Goal: Transaction & Acquisition: Subscribe to service/newsletter

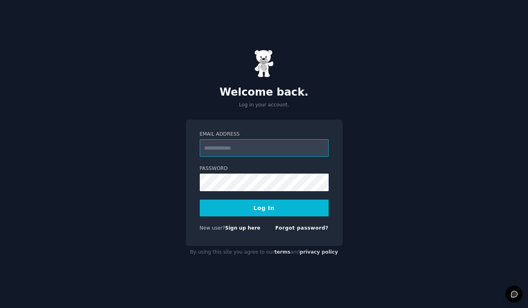
paste input "**********"
type input "**********"
click at [351, 219] on div "**********" at bounding box center [264, 154] width 528 height 308
click at [301, 205] on button "Log In" at bounding box center [264, 208] width 129 height 17
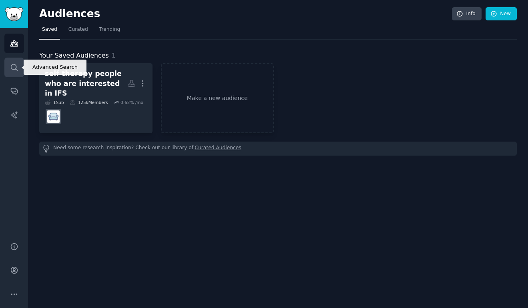
click at [13, 66] on icon "Sidebar" at bounding box center [14, 67] width 8 height 8
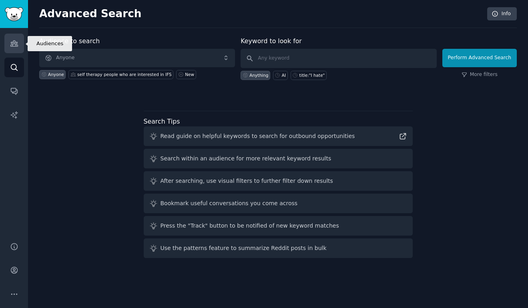
click at [14, 40] on icon "Sidebar" at bounding box center [14, 43] width 8 height 8
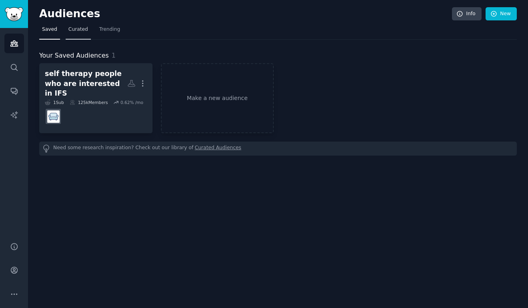
click at [77, 28] on span "Curated" at bounding box center [78, 29] width 20 height 7
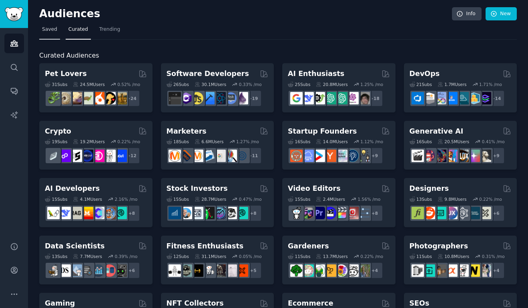
click at [50, 30] on span "Saved" at bounding box center [49, 29] width 15 height 7
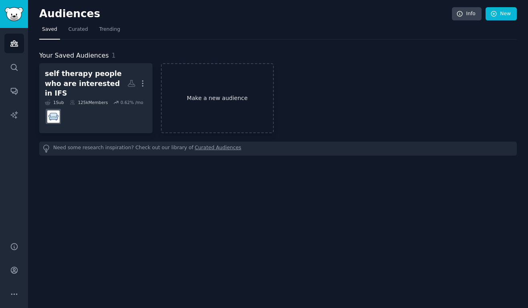
click at [233, 99] on link "Make a new audience" at bounding box center [217, 98] width 113 height 70
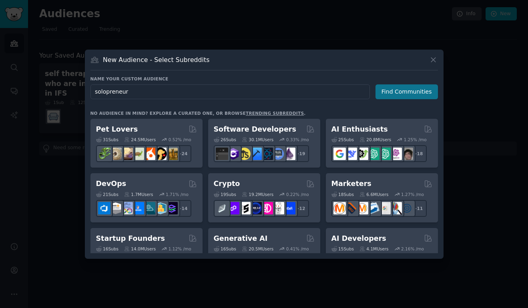
type input "solopreneur"
click at [423, 88] on button "Find Communities" at bounding box center [406, 91] width 62 height 15
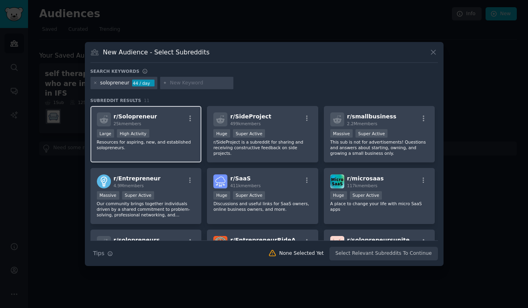
click at [143, 118] on span "r/ Solopreneur" at bounding box center [136, 116] width 44 height 6
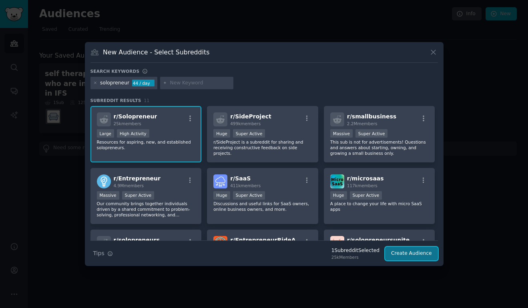
click at [414, 256] on button "Create Audience" at bounding box center [411, 254] width 53 height 14
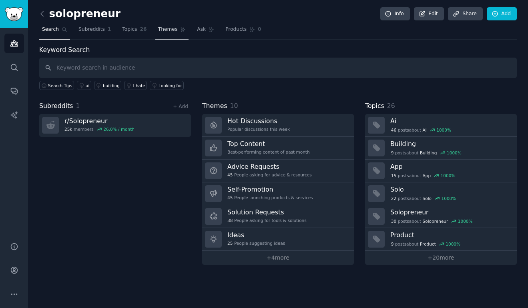
click at [166, 31] on span "Themes" at bounding box center [168, 29] width 20 height 7
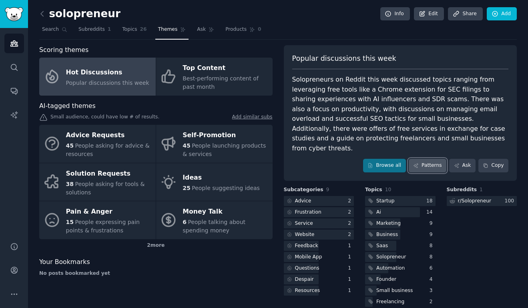
click at [432, 159] on link "Patterns" at bounding box center [427, 166] width 38 height 14
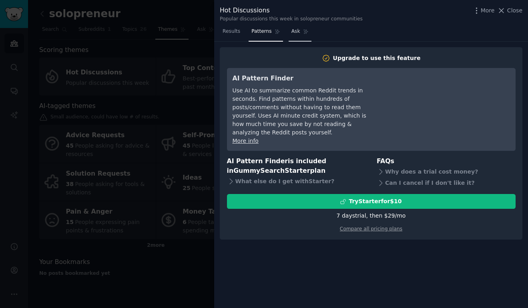
click at [294, 34] on span "Ask" at bounding box center [295, 31] width 9 height 7
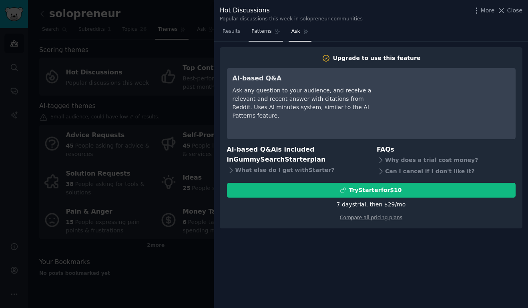
click at [257, 32] on span "Patterns" at bounding box center [261, 31] width 20 height 7
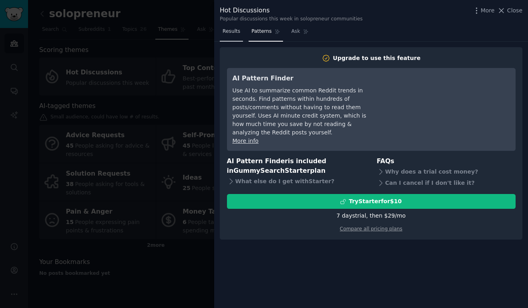
click at [226, 33] on span "Results" at bounding box center [231, 31] width 18 height 7
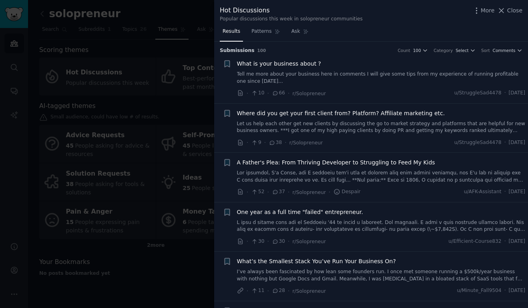
click at [188, 18] on div at bounding box center [264, 154] width 528 height 308
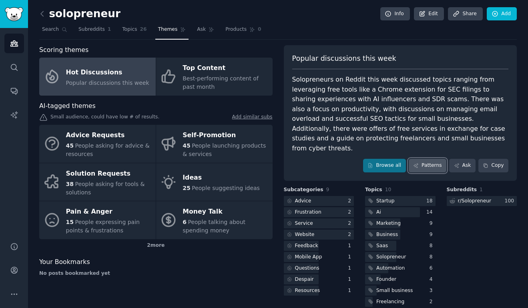
click at [427, 159] on link "Patterns" at bounding box center [427, 166] width 38 height 14
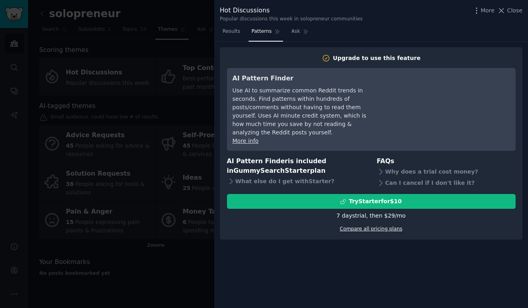
click at [385, 226] on link "Compare all pricing plans" at bounding box center [371, 229] width 62 height 6
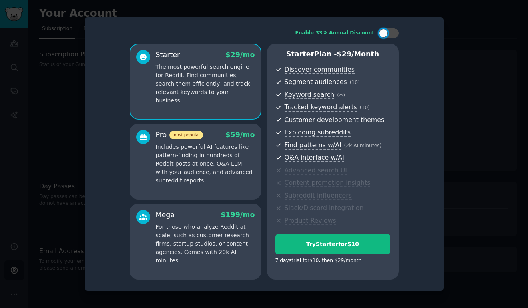
click at [209, 178] on p "Includes powerful AI features like pattern-finding in hundreds of Reddit posts …" at bounding box center [205, 164] width 99 height 42
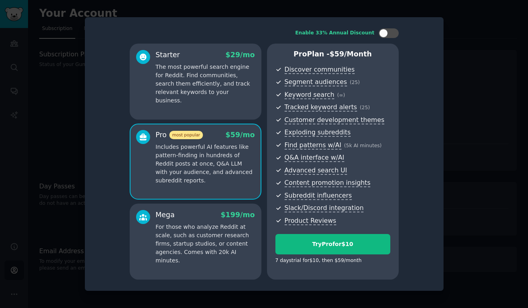
click at [208, 87] on p "The most powerful search engine for Reddit. Find communities, search them effic…" at bounding box center [205, 84] width 99 height 42
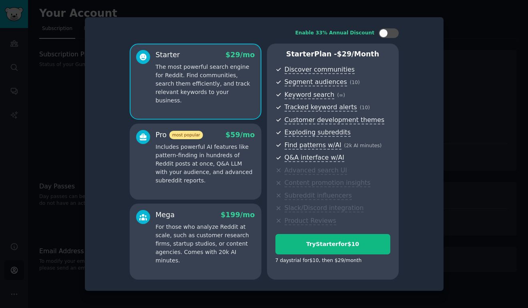
click at [213, 161] on p "Includes powerful AI features like pattern-finding in hundreds of Reddit posts …" at bounding box center [205, 164] width 99 height 42
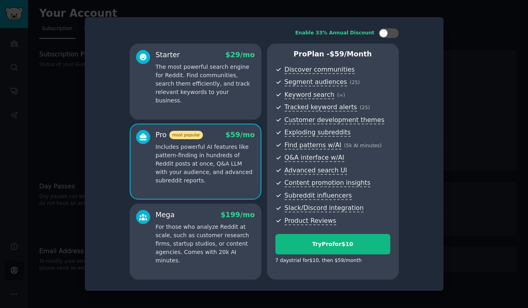
click at [470, 57] on div at bounding box center [264, 154] width 528 height 308
